Goal: Task Accomplishment & Management: Manage account settings

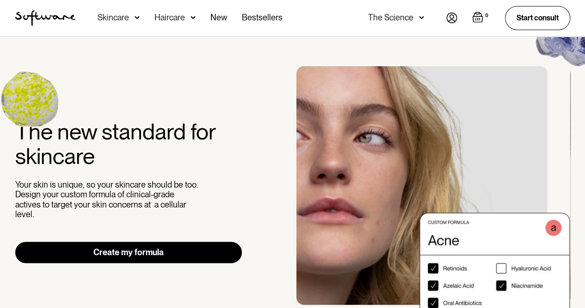
click at [454, 19] on img at bounding box center [451, 17] width 11 height 11
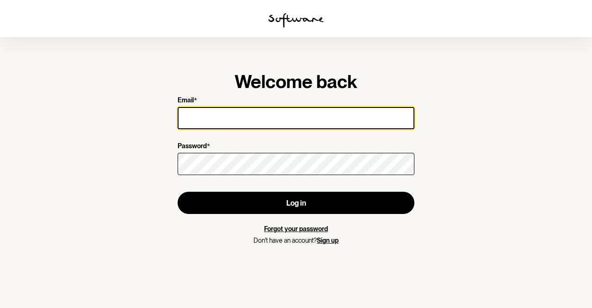
type input "susannahopetorbet@gmail.com"
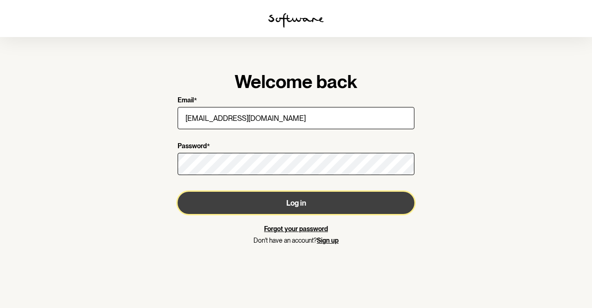
click at [289, 209] on button "Log in" at bounding box center [296, 203] width 237 height 22
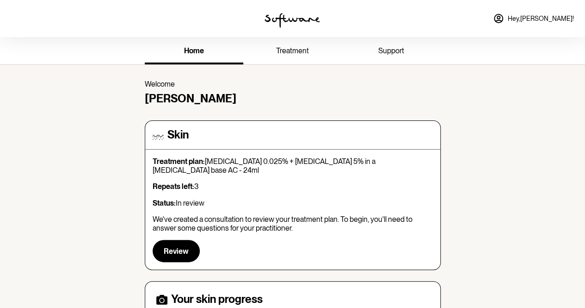
scroll to position [6, 0]
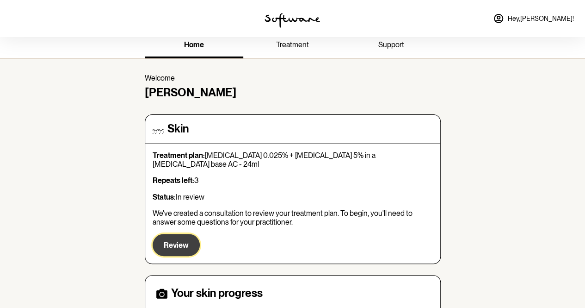
click at [177, 241] on span "Review" at bounding box center [176, 245] width 25 height 9
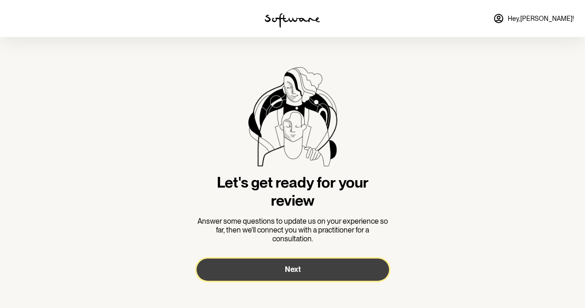
click at [306, 267] on button "Next" at bounding box center [293, 269] width 192 height 22
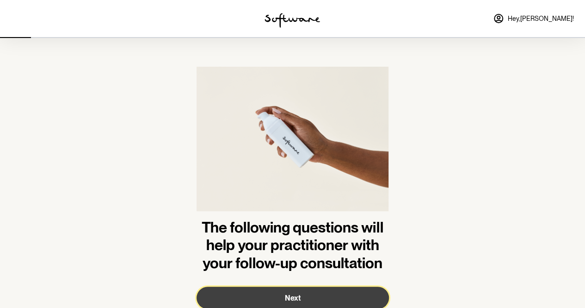
click at [301, 293] on button "Next" at bounding box center [293, 297] width 192 height 22
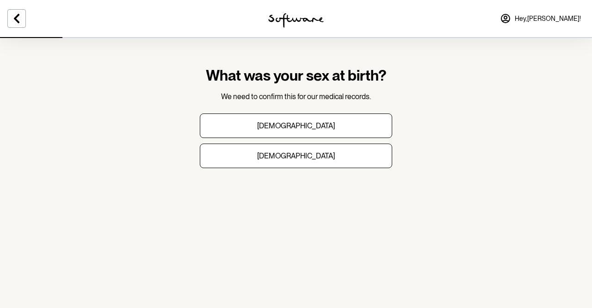
click at [290, 20] on img at bounding box center [296, 20] width 56 height 15
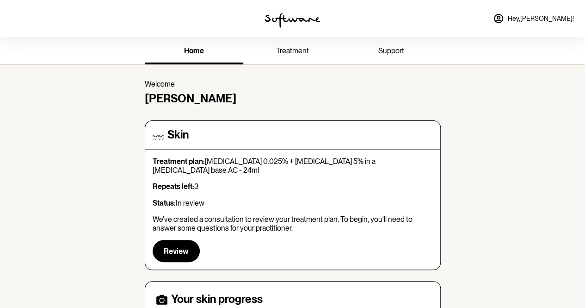
click at [299, 49] on span "treatment" at bounding box center [292, 50] width 33 height 9
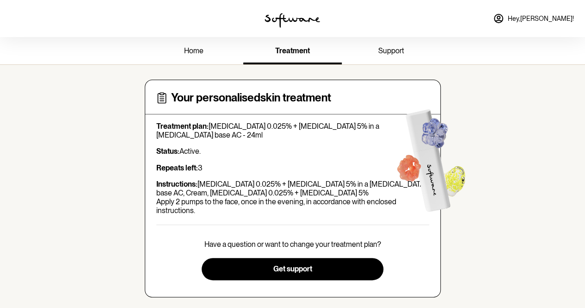
click at [296, 17] on img at bounding box center [293, 20] width 56 height 15
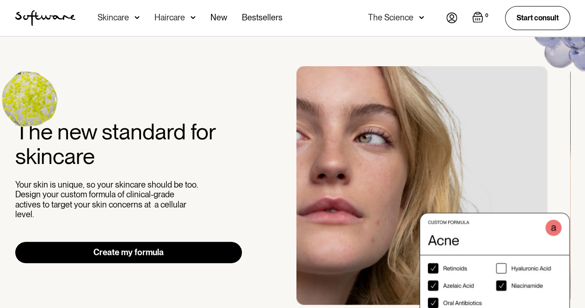
click at [130, 16] on div "Skincare" at bounding box center [119, 18] width 42 height 36
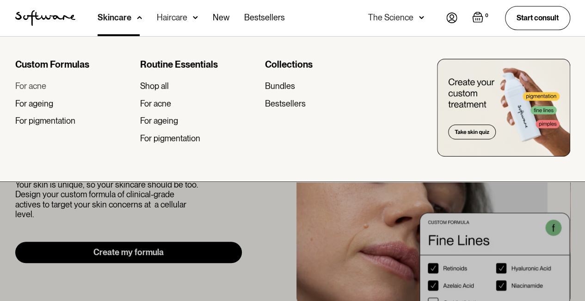
click at [33, 87] on div "For acne" at bounding box center [30, 86] width 31 height 10
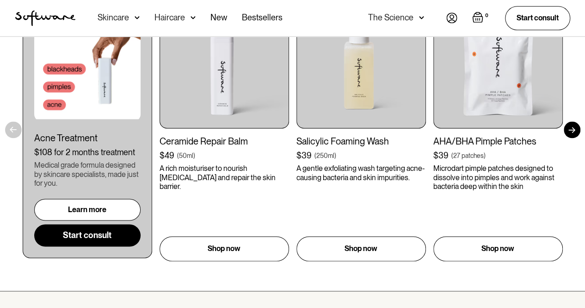
scroll to position [567, 0]
